Goal: Communication & Community: Answer question/provide support

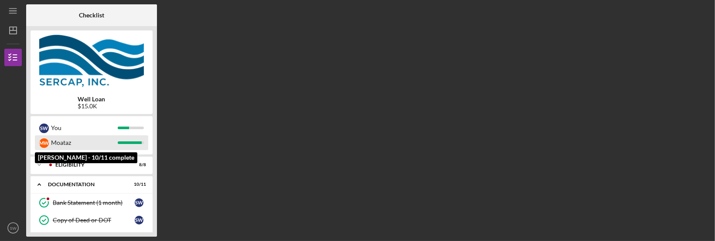
click at [122, 142] on div at bounding box center [130, 143] width 24 height 3
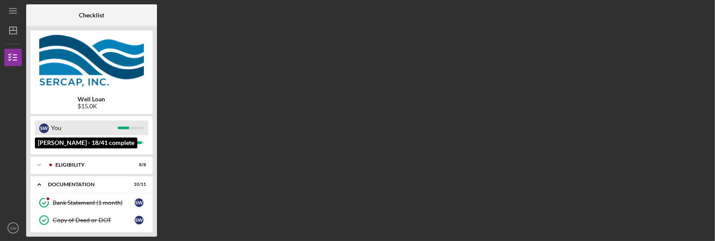
click at [127, 129] on div at bounding box center [123, 128] width 11 height 3
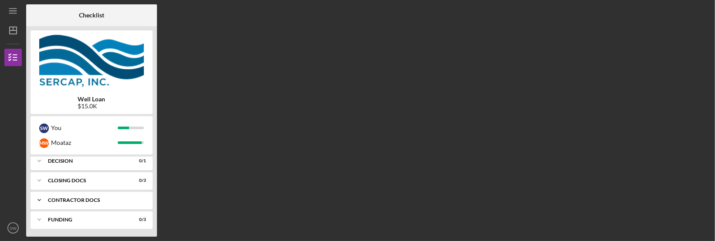
scroll to position [197, 0]
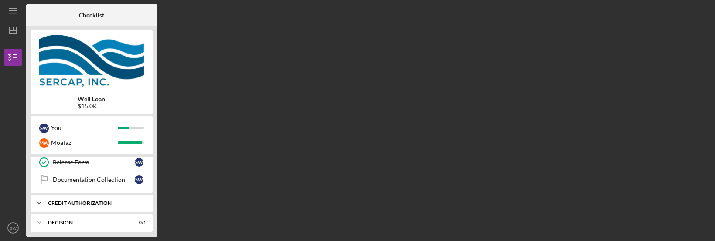
click at [91, 201] on div "CREDIT AUTHORIZATION" at bounding box center [95, 203] width 94 height 5
click at [90, 221] on div "Credit Authorization" at bounding box center [94, 221] width 82 height 7
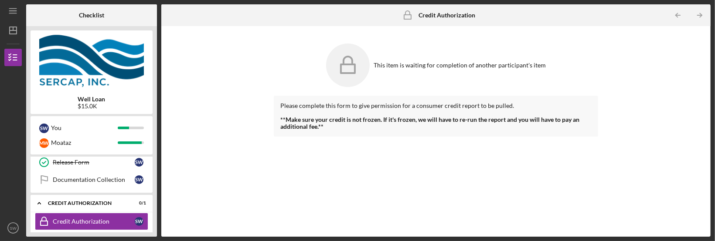
drag, startPoint x: 157, startPoint y: 187, endPoint x: 154, endPoint y: 205, distance: 18.1
click at [155, 205] on div "Checklist Well Loan $15.0K S W You M W Moataz Icon/Expander Eligibility 8 / 8 I…" at bounding box center [368, 120] width 684 height 233
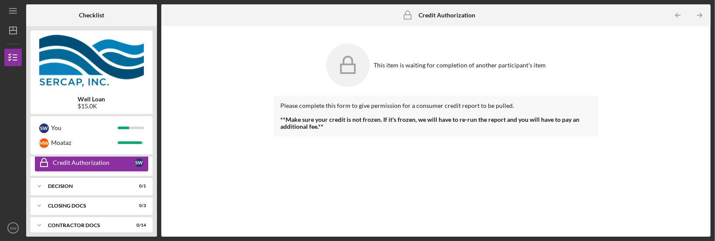
scroll to position [268, 0]
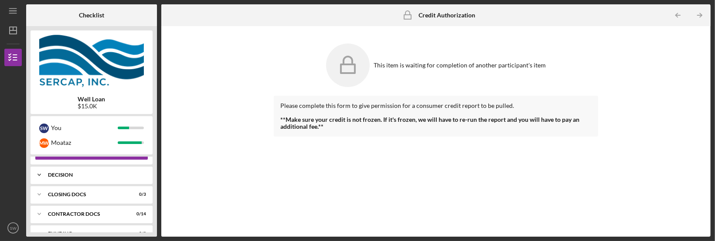
click at [70, 174] on div "Decision" at bounding box center [95, 175] width 94 height 5
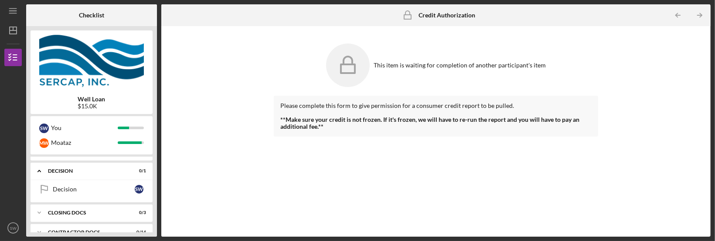
scroll to position [304, 0]
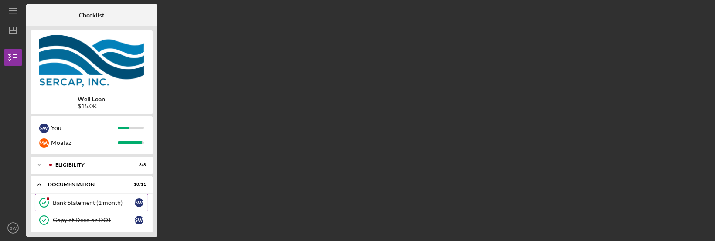
scroll to position [164, 0]
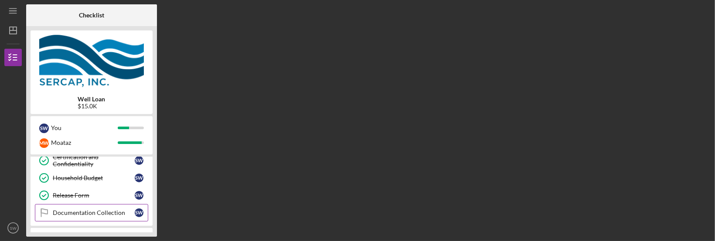
click at [103, 215] on div "Documentation Collection" at bounding box center [94, 213] width 82 height 7
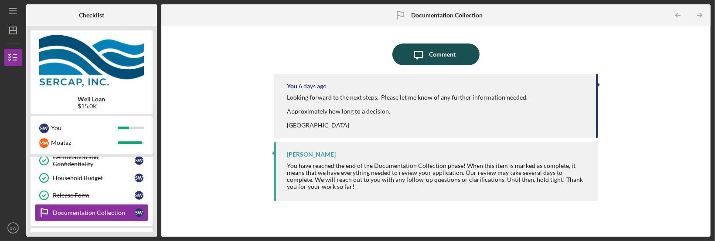
click at [445, 60] on div "Comment" at bounding box center [442, 55] width 27 height 22
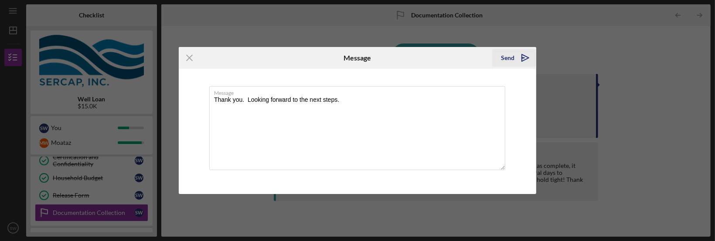
type textarea "Thank you. Looking forward to the next steps."
click at [512, 57] on div "Send" at bounding box center [508, 57] width 14 height 17
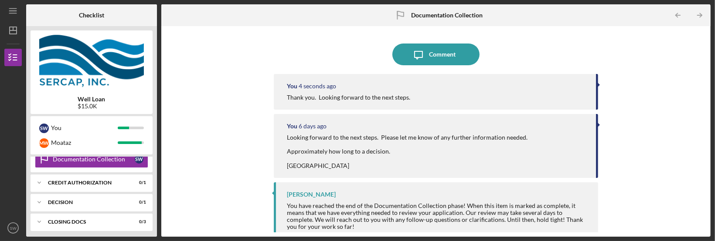
scroll to position [259, 0]
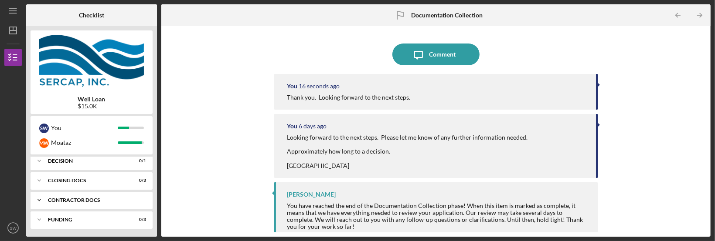
click at [88, 201] on div "Contractor Docs" at bounding box center [95, 200] width 94 height 5
drag, startPoint x: 157, startPoint y: 185, endPoint x: 157, endPoint y: 192, distance: 7.0
click at [157, 192] on div "Checklist Well Loan $15.0K S W You M W Moataz Icon/Expander Eligibility 8 / 8 I…" at bounding box center [368, 120] width 684 height 233
click at [51, 220] on div "Funding" at bounding box center [95, 220] width 94 height 5
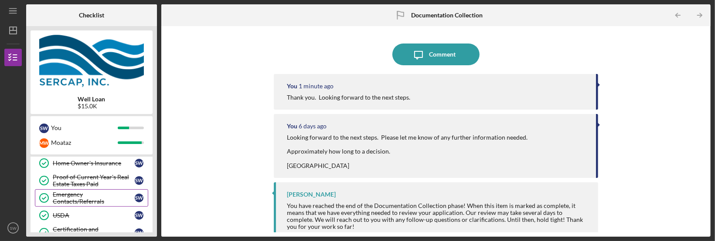
scroll to position [178, 0]
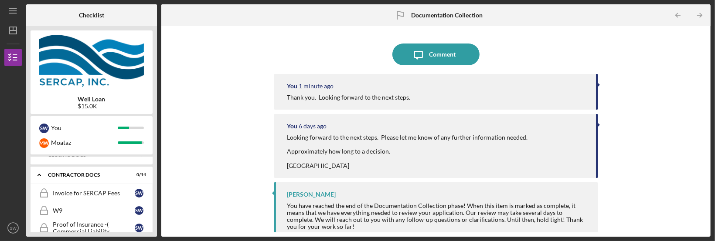
scroll to position [314, 0]
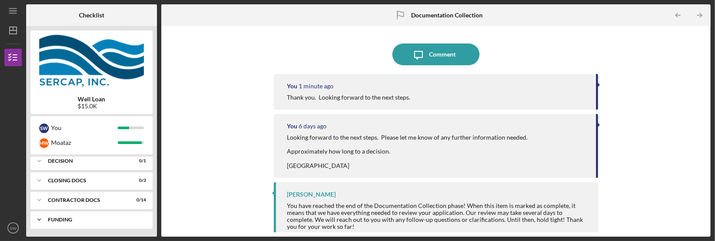
click at [39, 218] on icon "Icon/Expander" at bounding box center [39, 219] width 17 height 17
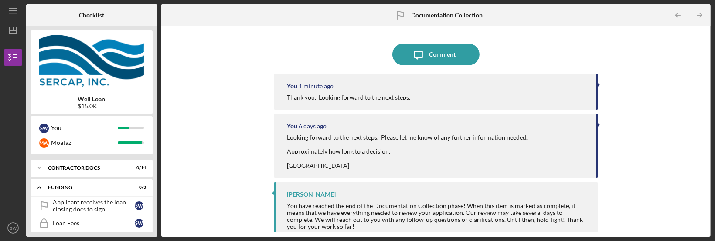
drag, startPoint x: 159, startPoint y: 211, endPoint x: 153, endPoint y: 227, distance: 16.4
click at [153, 227] on div "Checklist Well Loan $15.0K S W You M W Moataz Icon/Expander Eligibility 8 / 8 I…" at bounding box center [368, 120] width 684 height 233
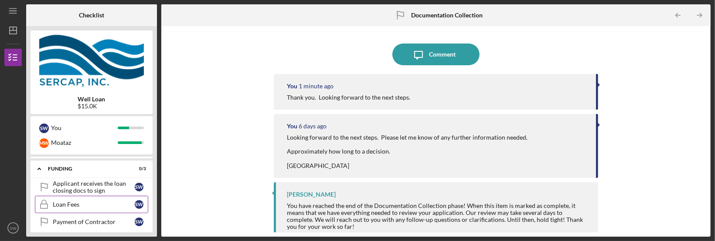
scroll to position [339, 0]
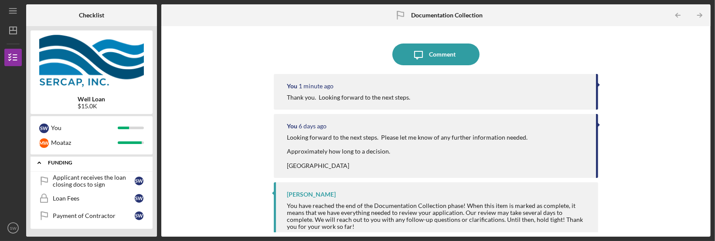
click at [37, 162] on icon "Icon/Expander" at bounding box center [39, 162] width 17 height 17
